Goal: Transaction & Acquisition: Purchase product/service

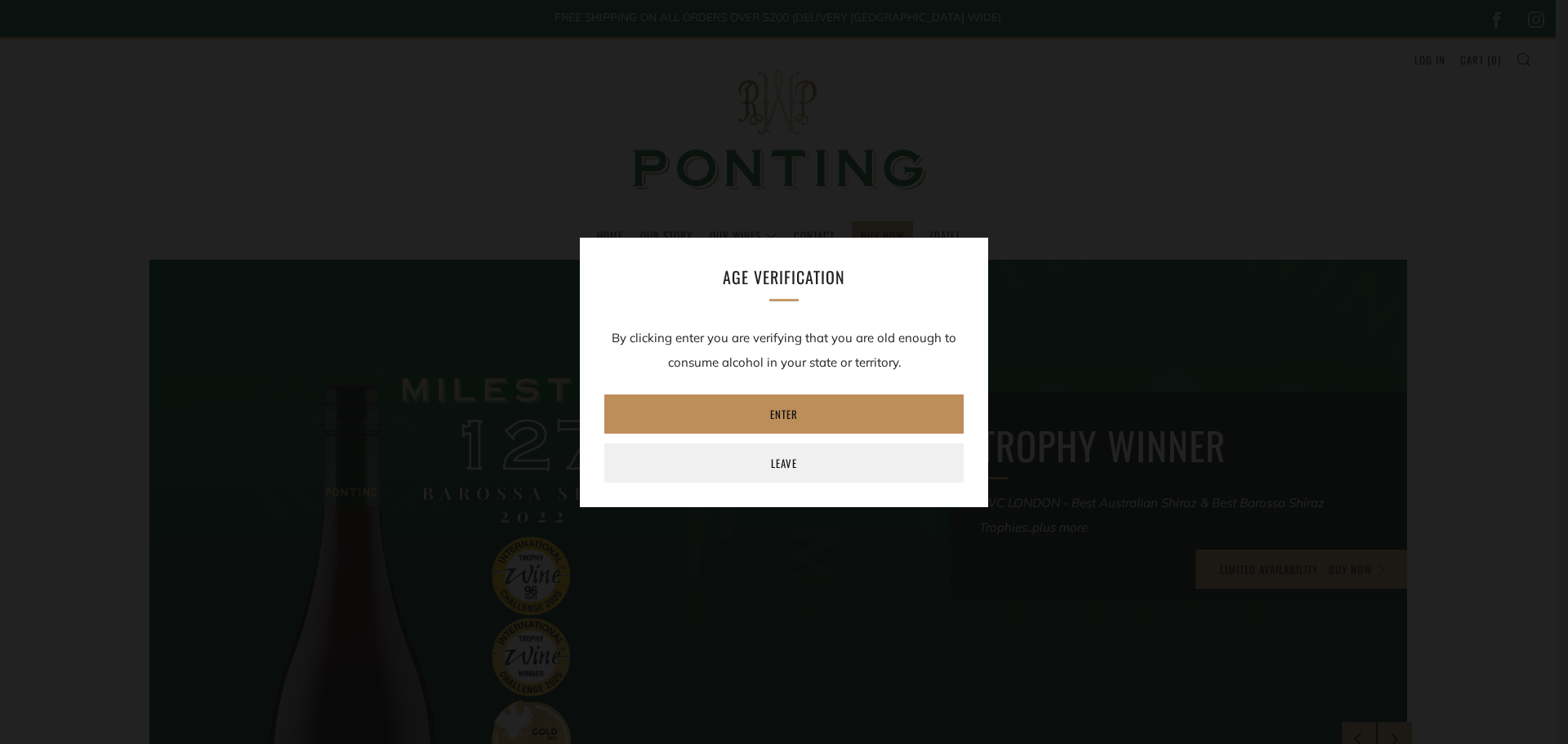
click at [798, 412] on link "Enter" at bounding box center [784, 414] width 359 height 39
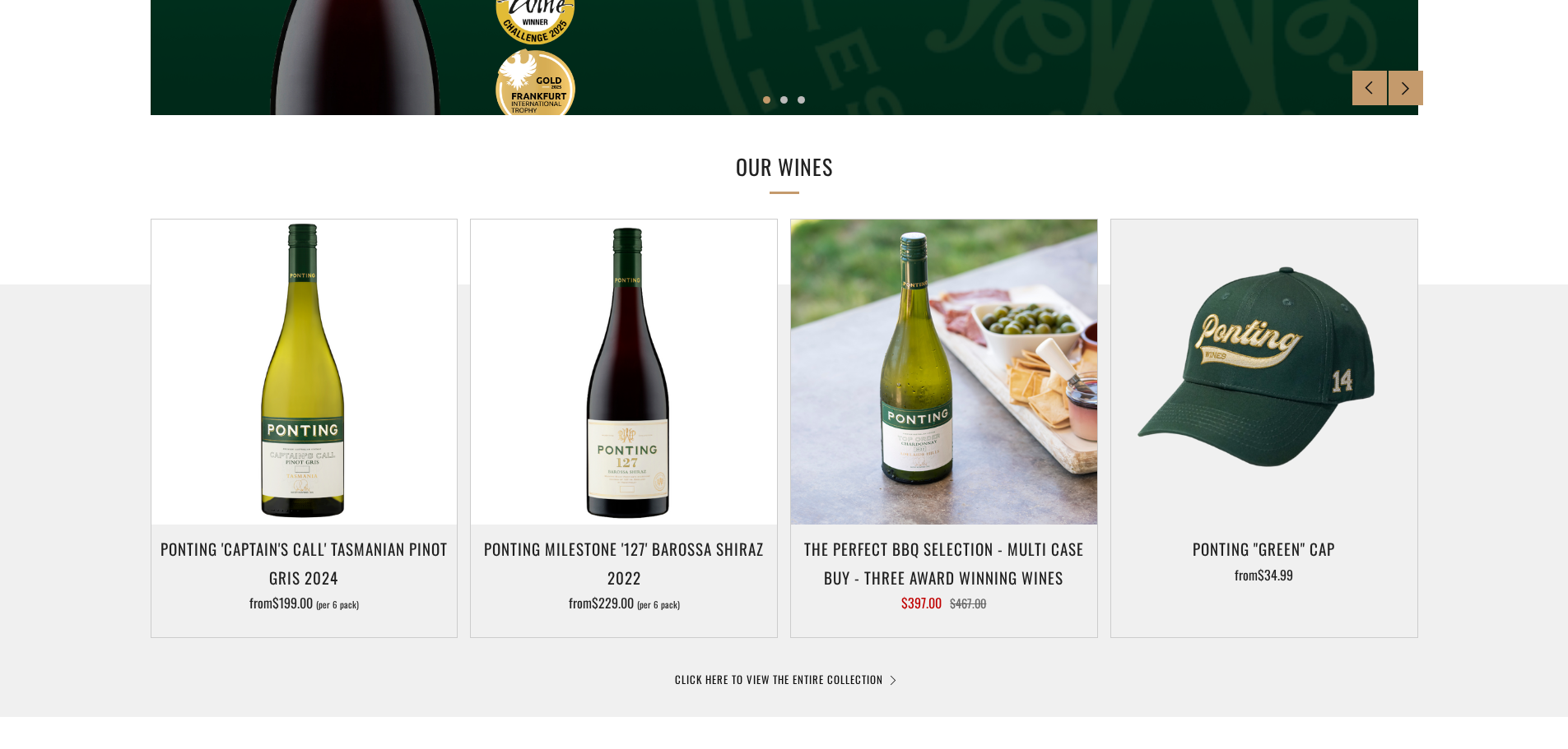
scroll to position [658, 0]
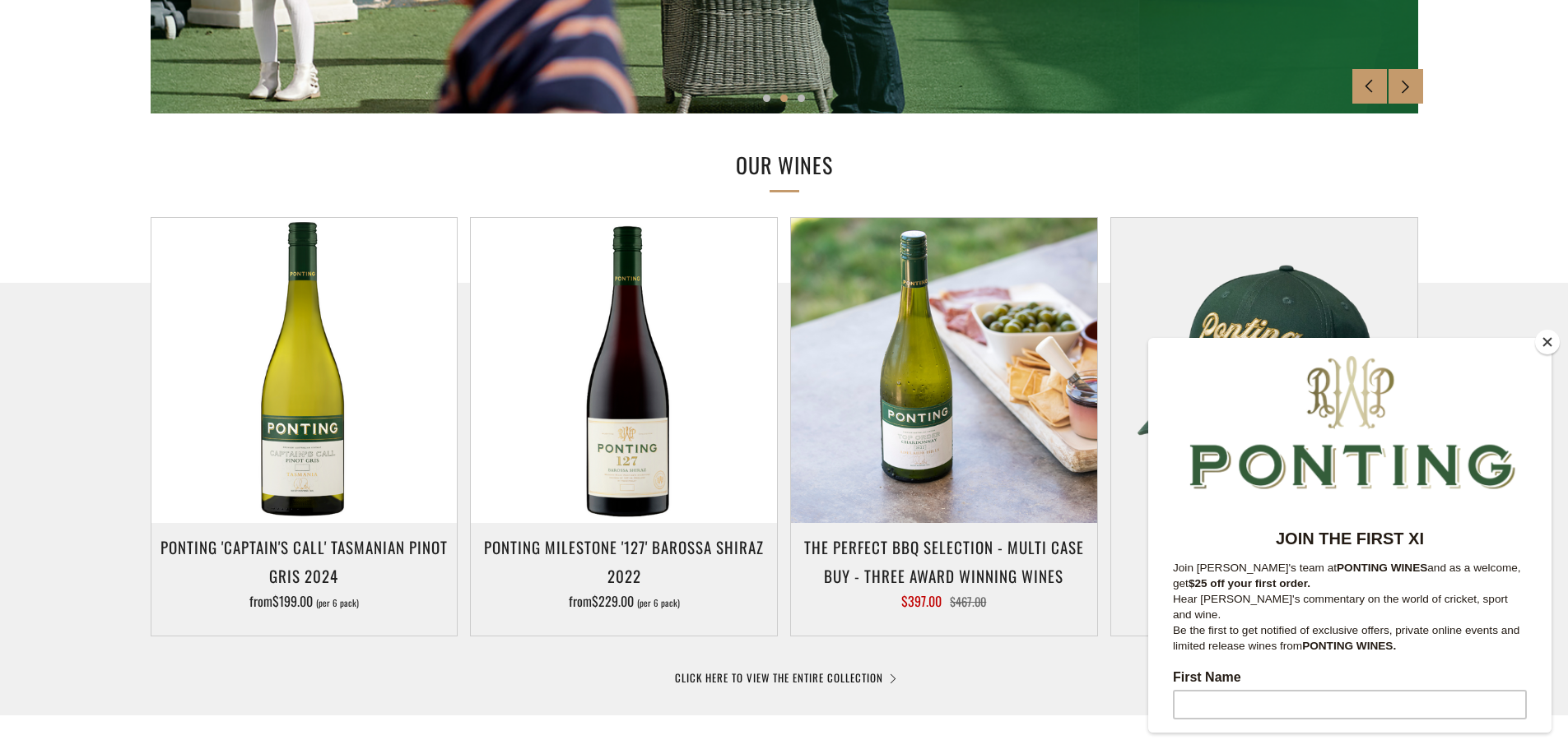
click at [1551, 347] on button "Close" at bounding box center [1547, 341] width 25 height 25
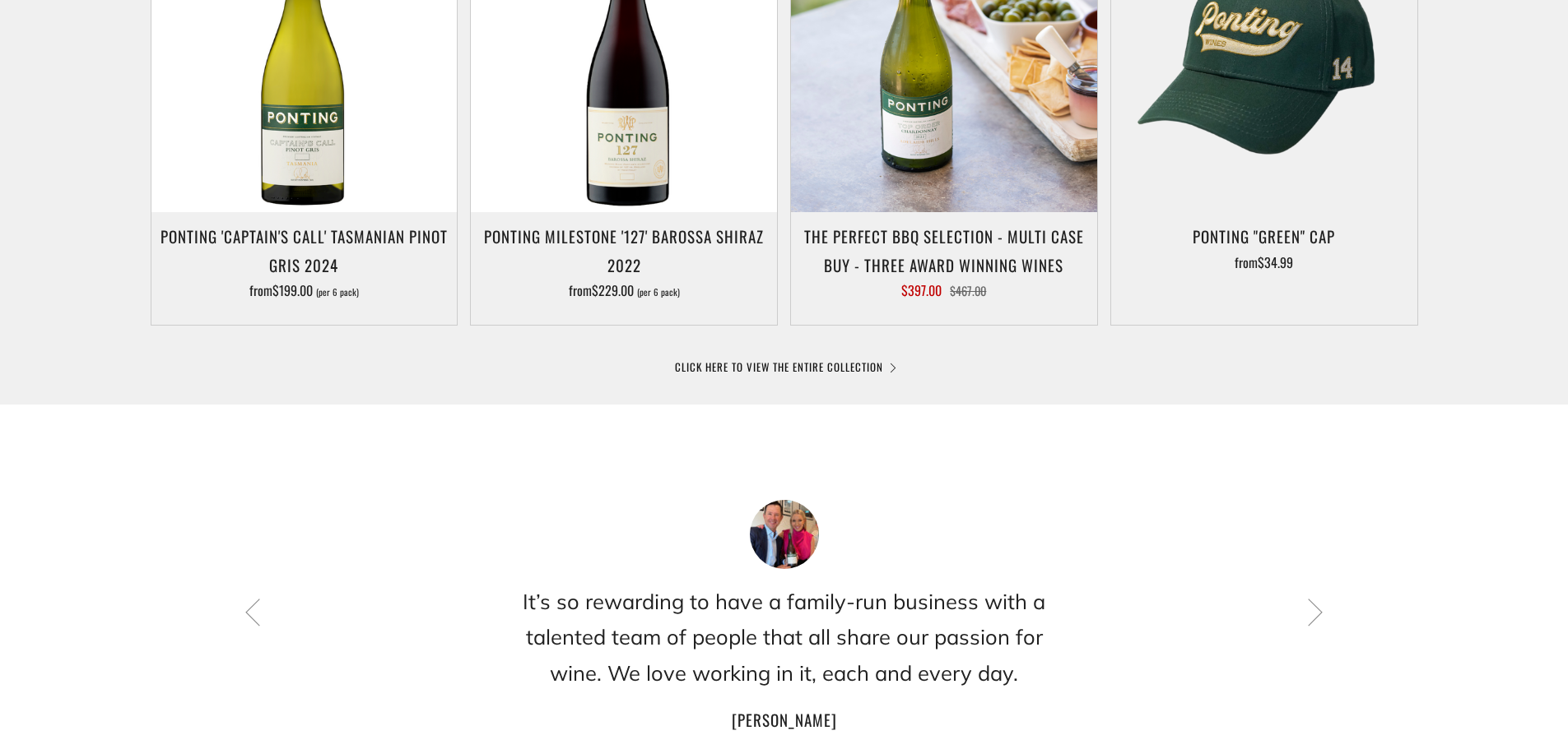
scroll to position [987, 0]
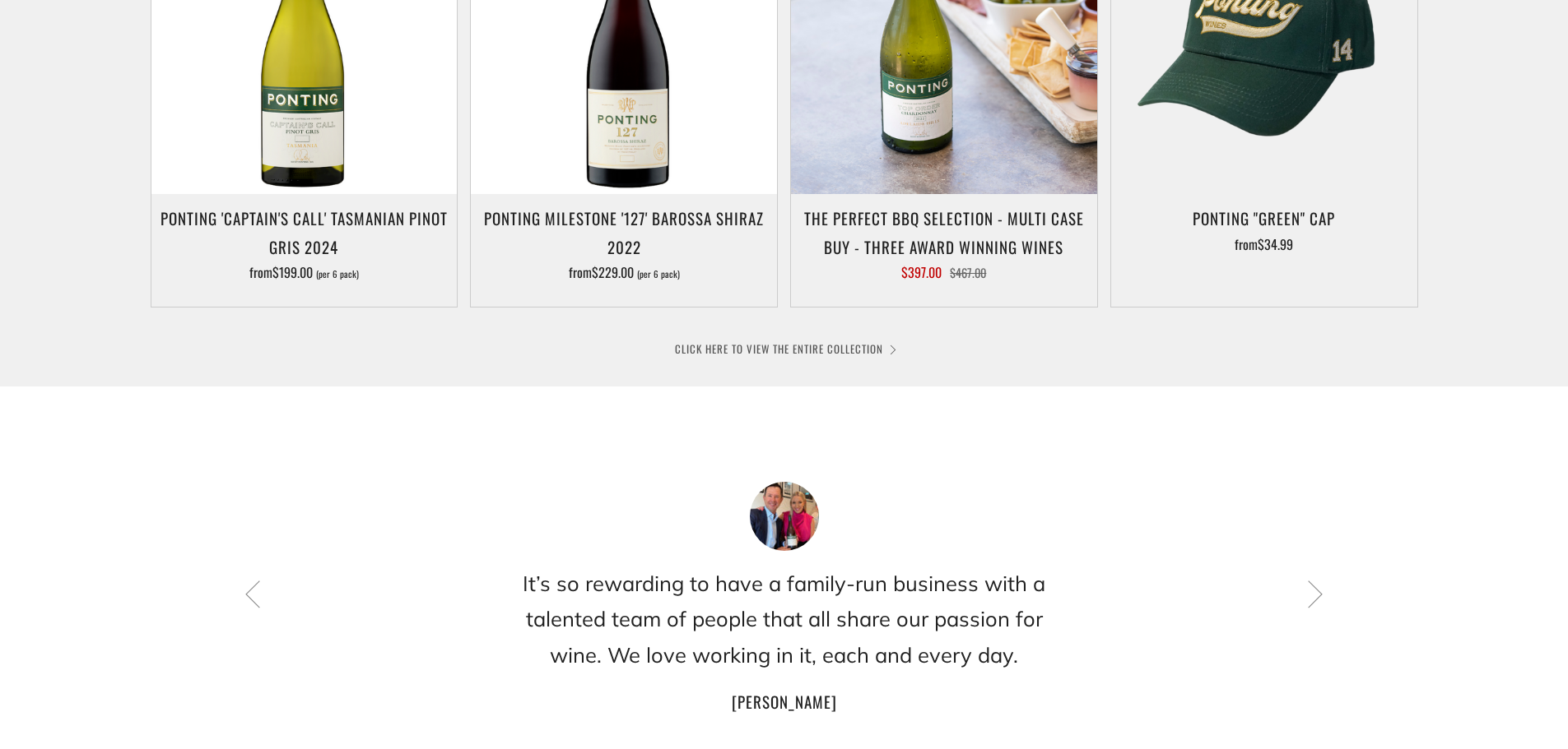
click at [762, 343] on link "CLICK HERE TO VIEW THE ENTIRE COLLECTION" at bounding box center [784, 349] width 219 height 17
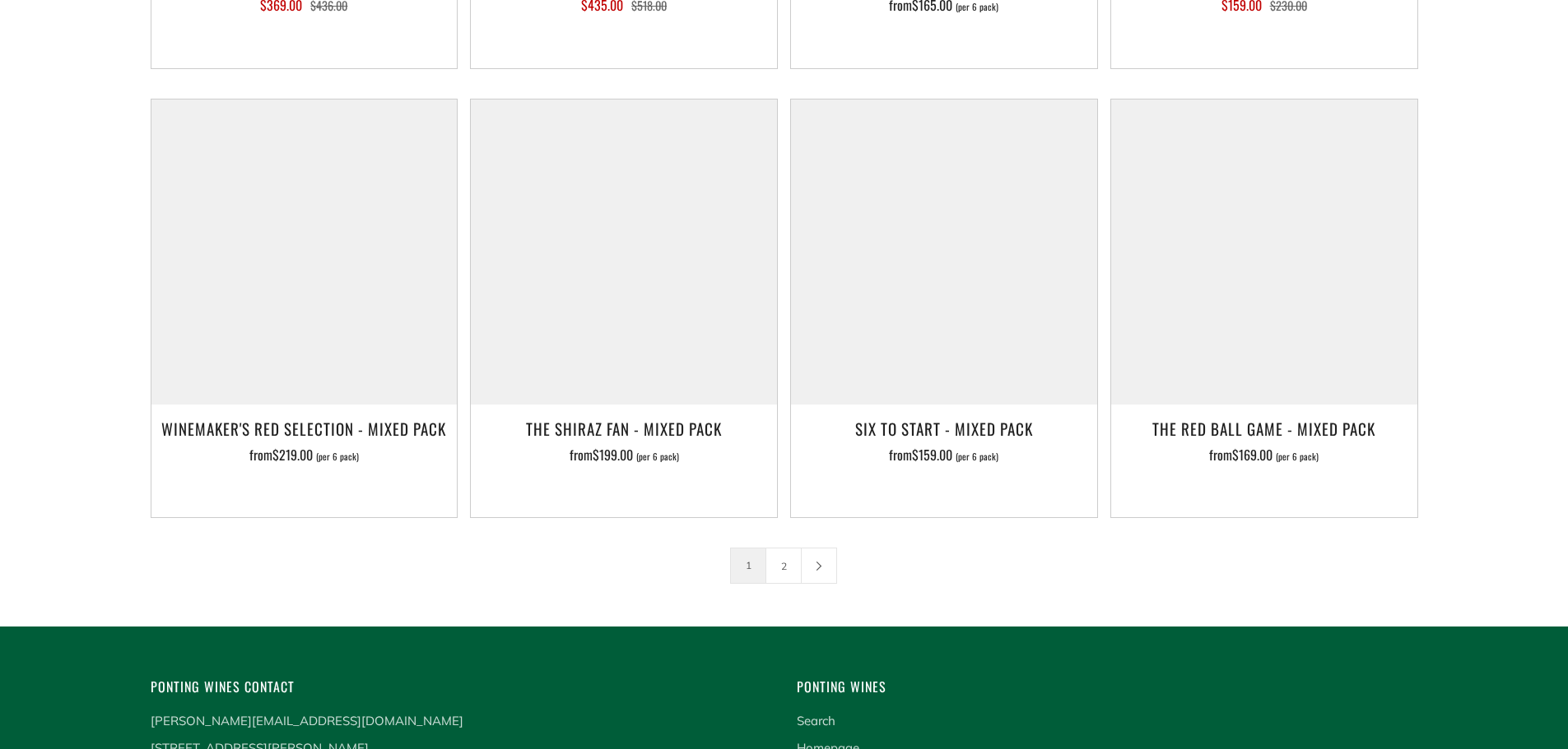
scroll to position [2617, 0]
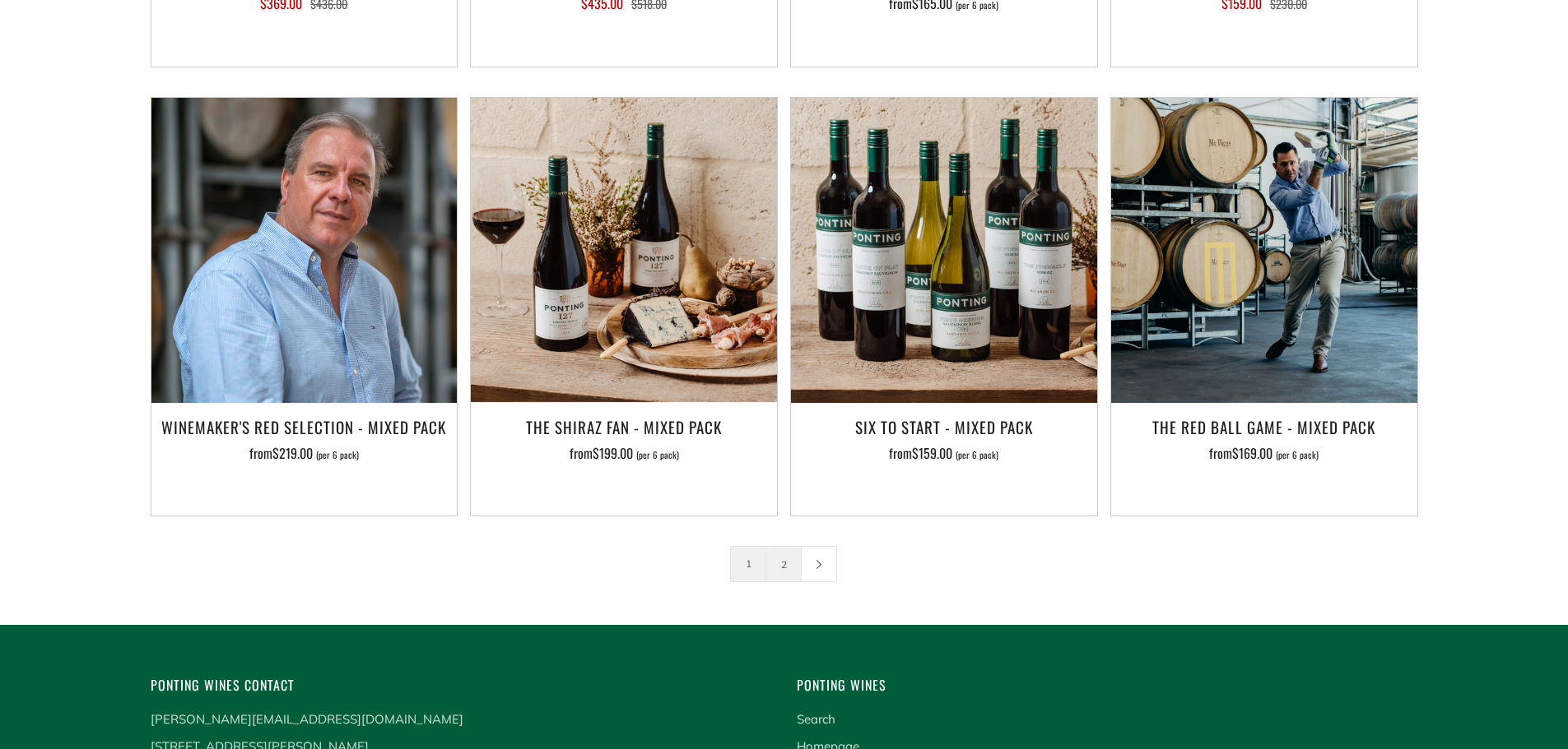
click at [792, 547] on link "2" at bounding box center [784, 564] width 35 height 35
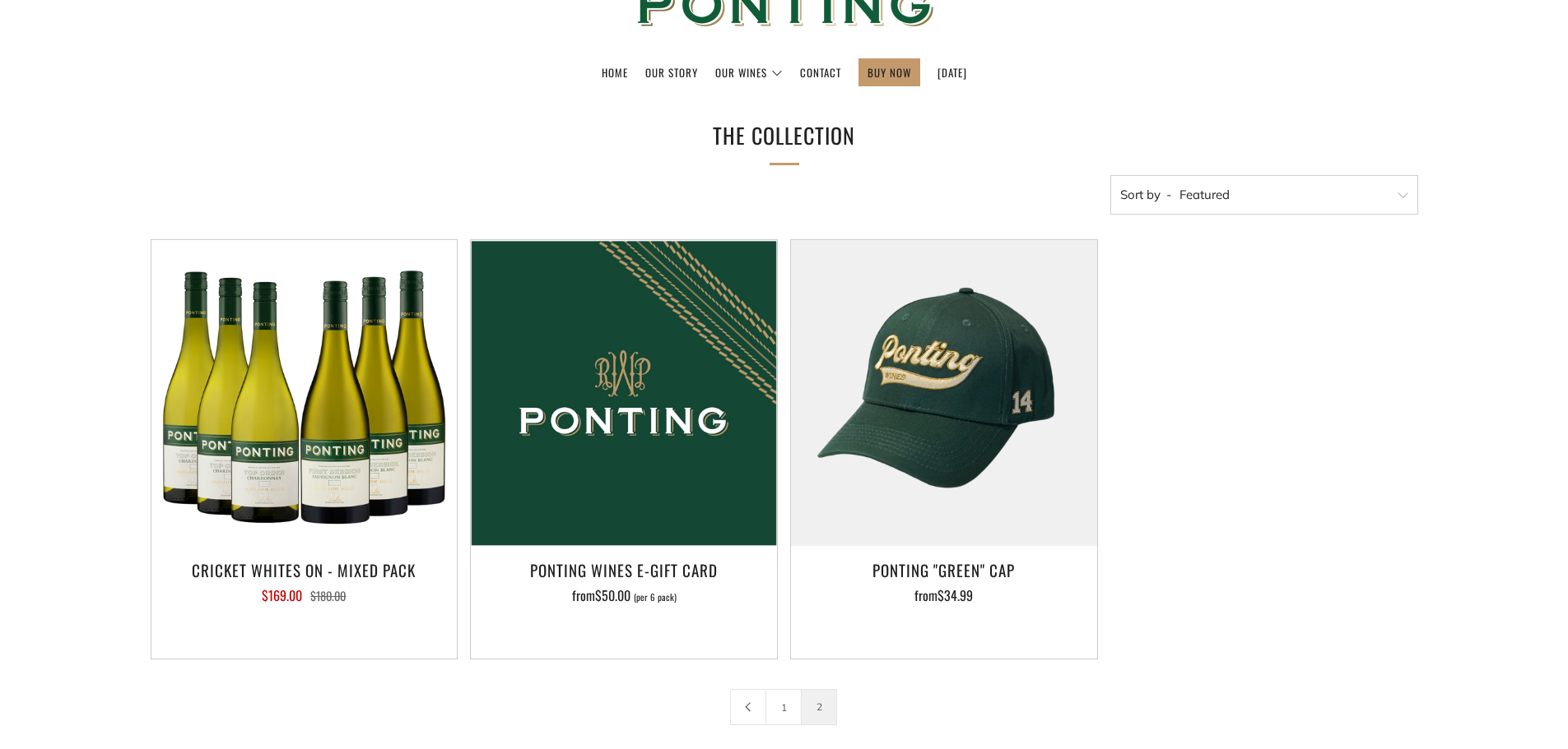
scroll to position [247, 0]
